Goal: Use online tool/utility: Utilize a website feature to perform a specific function

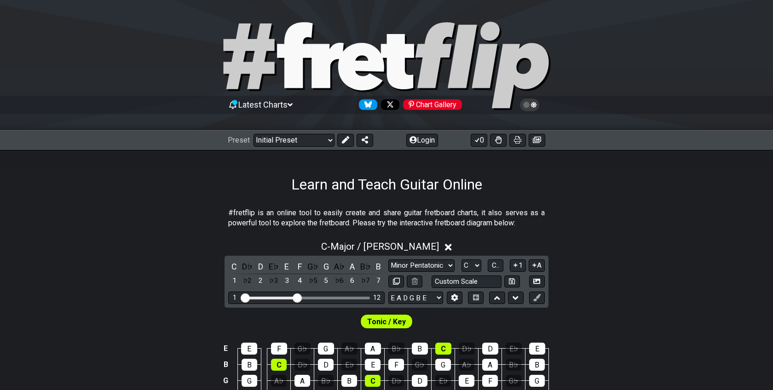
select select "Major / [PERSON_NAME]"
click at [424, 270] on select "Minor Pentatonic Click to edit Minor Pentatonic Major Pentatonic Minor Blues Ma…" at bounding box center [421, 265] width 66 height 12
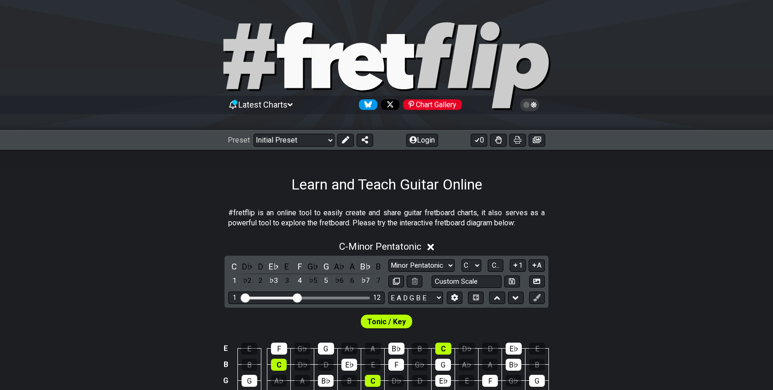
click at [423, 256] on div "C D♭ D E♭ E F G♭ G A♭ A B♭ B 1 ♭2 2 ♭3 3 4 ♭5 5 ♭6 6 ♭7 7 Minor Pentatonic Clic…" at bounding box center [386, 282] width 324 height 52
click at [423, 260] on select "Minor Pentatonic Click to edit Minor Pentatonic Major Pentatonic Minor Blues Ma…" at bounding box center [421, 265] width 66 height 12
select select "Major Pentatonic"
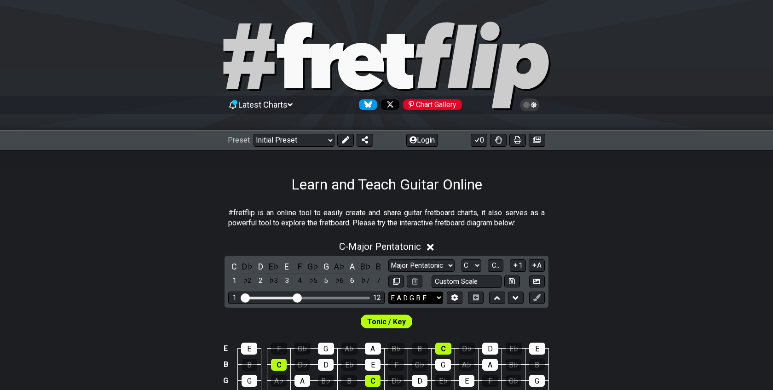
click at [435, 293] on select "E A D G B E E A D G B E E A D G B E B E A D F♯ B A D G C E A D A D G B E E♭ A♭ …" at bounding box center [415, 298] width 55 height 12
select select "D A D F# A D"
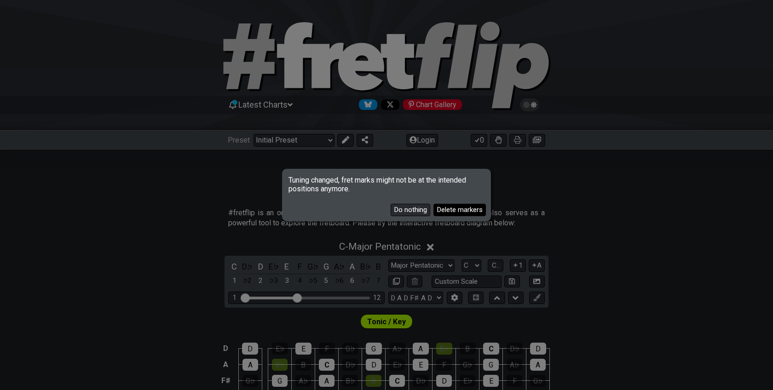
click at [440, 211] on button "Delete markers" at bounding box center [459, 210] width 52 height 12
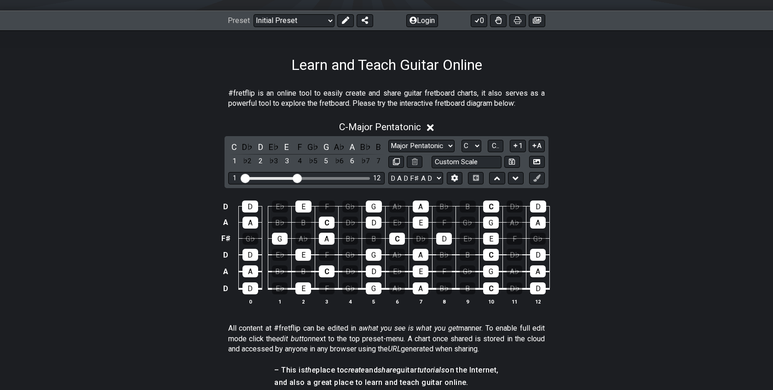
scroll to position [125, 0]
